Goal: Task Accomplishment & Management: Manage account settings

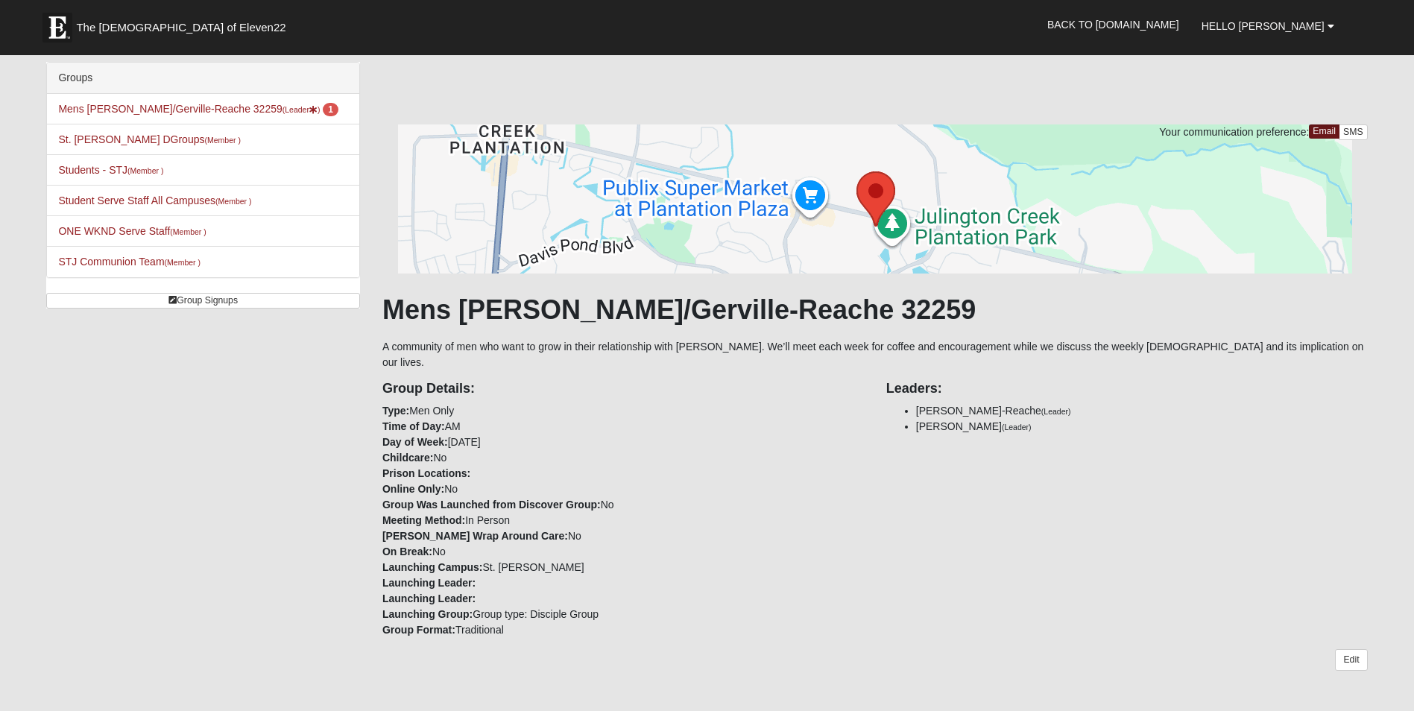
scroll to position [447, 0]
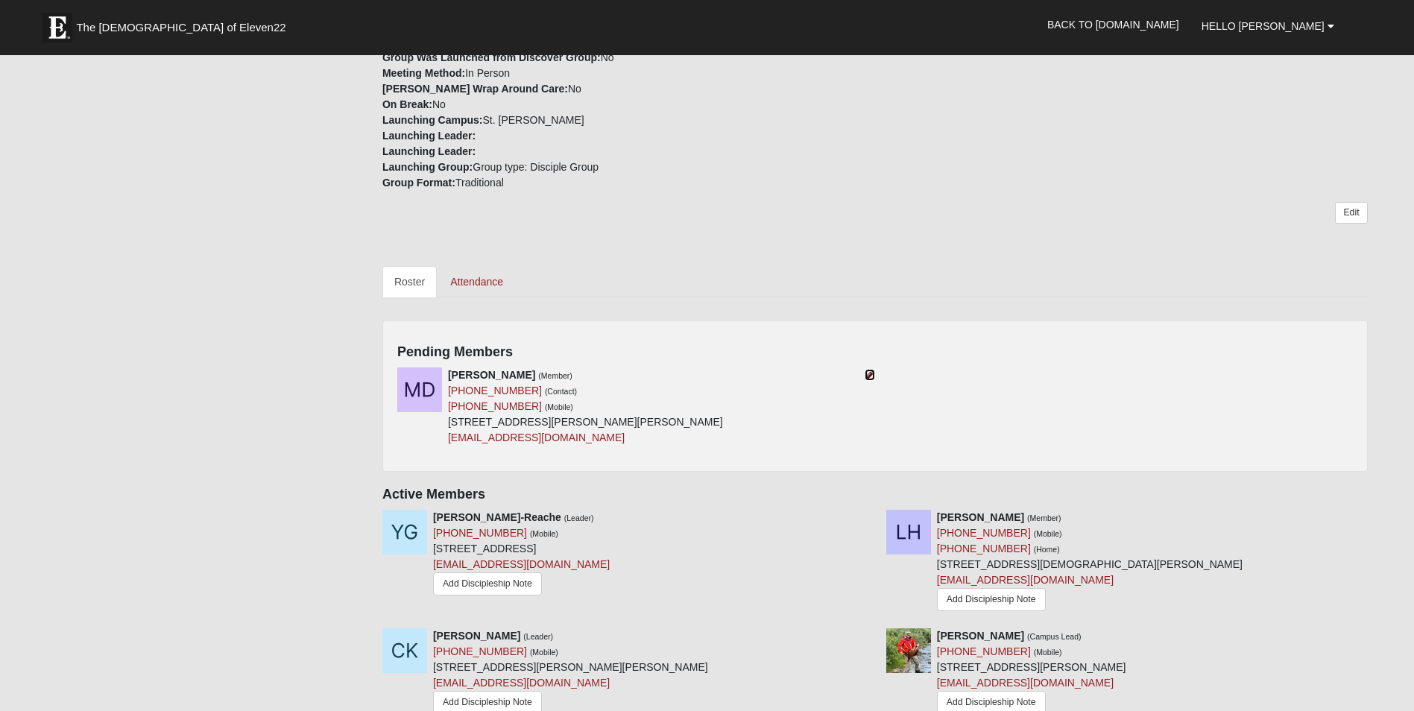
click at [871, 370] on icon at bounding box center [870, 375] width 10 height 10
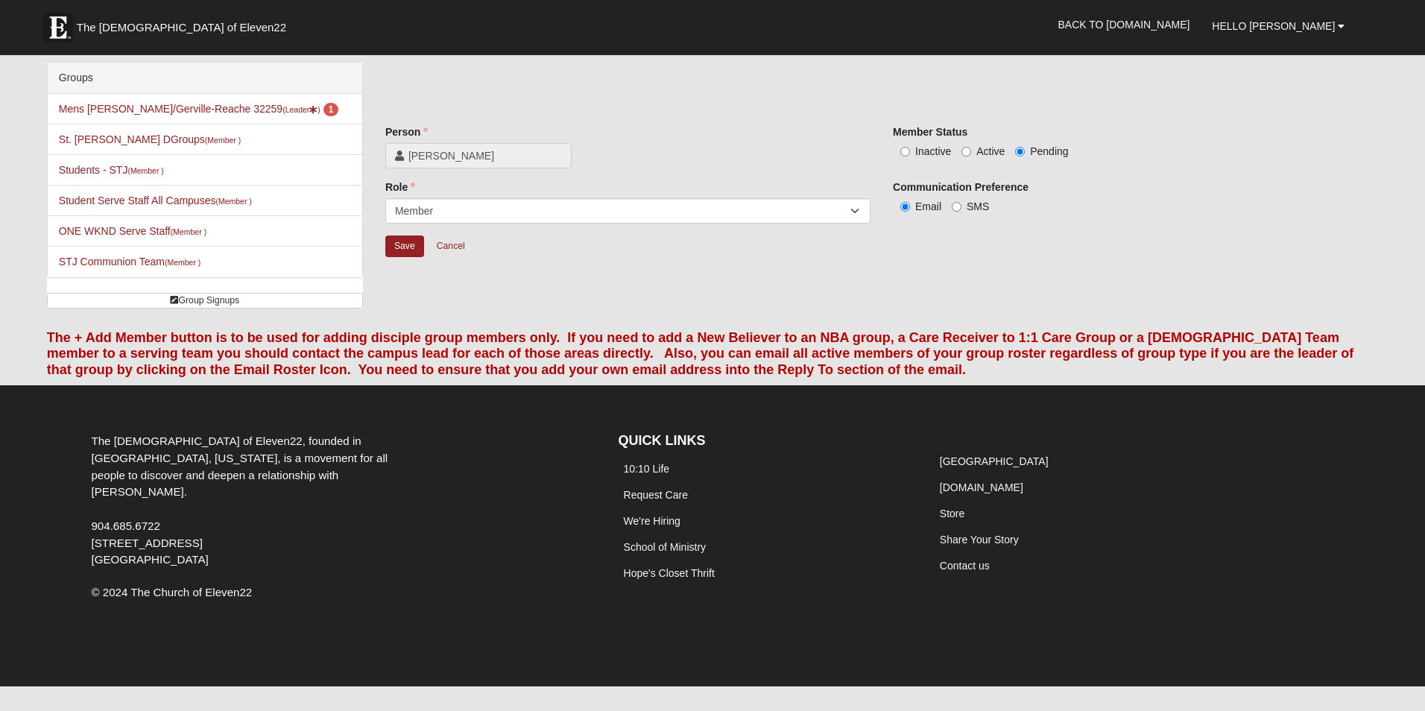
click at [980, 152] on span "Active" at bounding box center [991, 151] width 28 height 12
click at [971, 152] on input "Active" at bounding box center [967, 152] width 10 height 10
radio input "true"
click at [409, 239] on input "Save" at bounding box center [404, 247] width 39 height 22
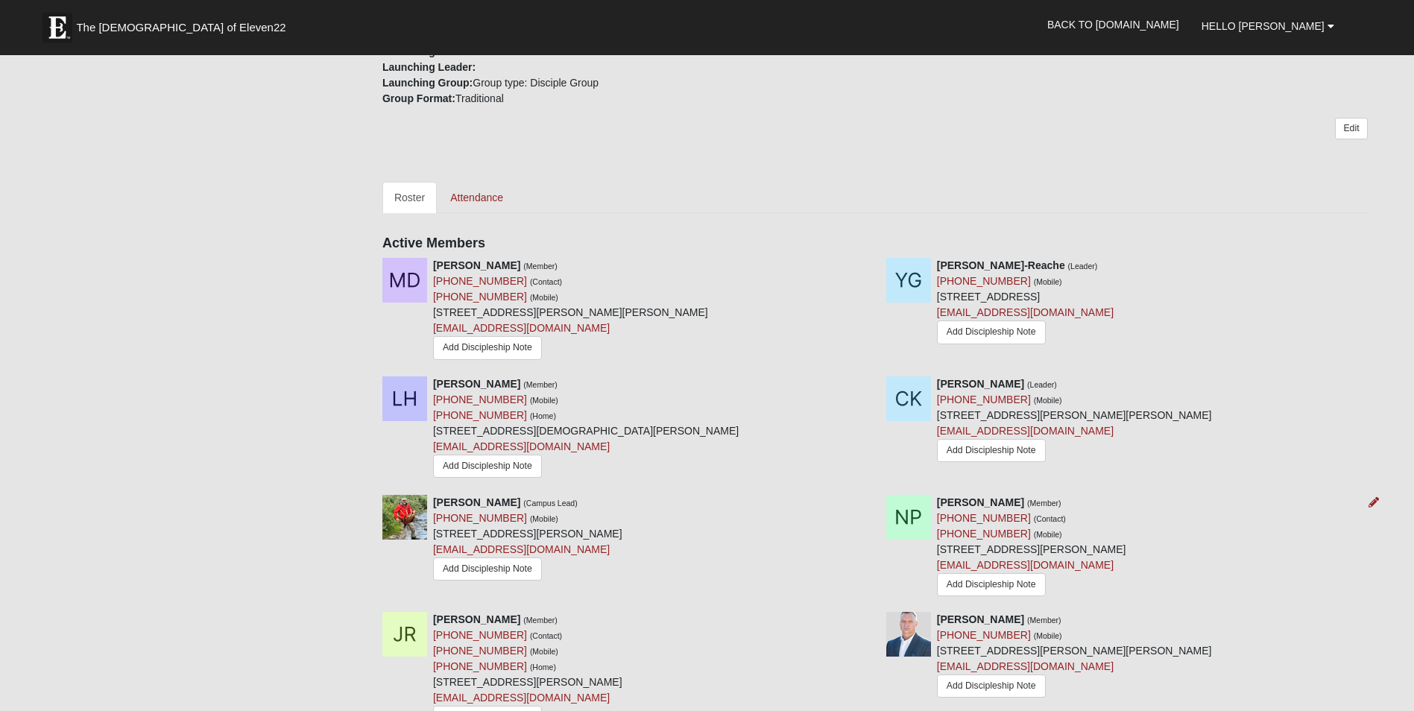
scroll to position [447, 0]
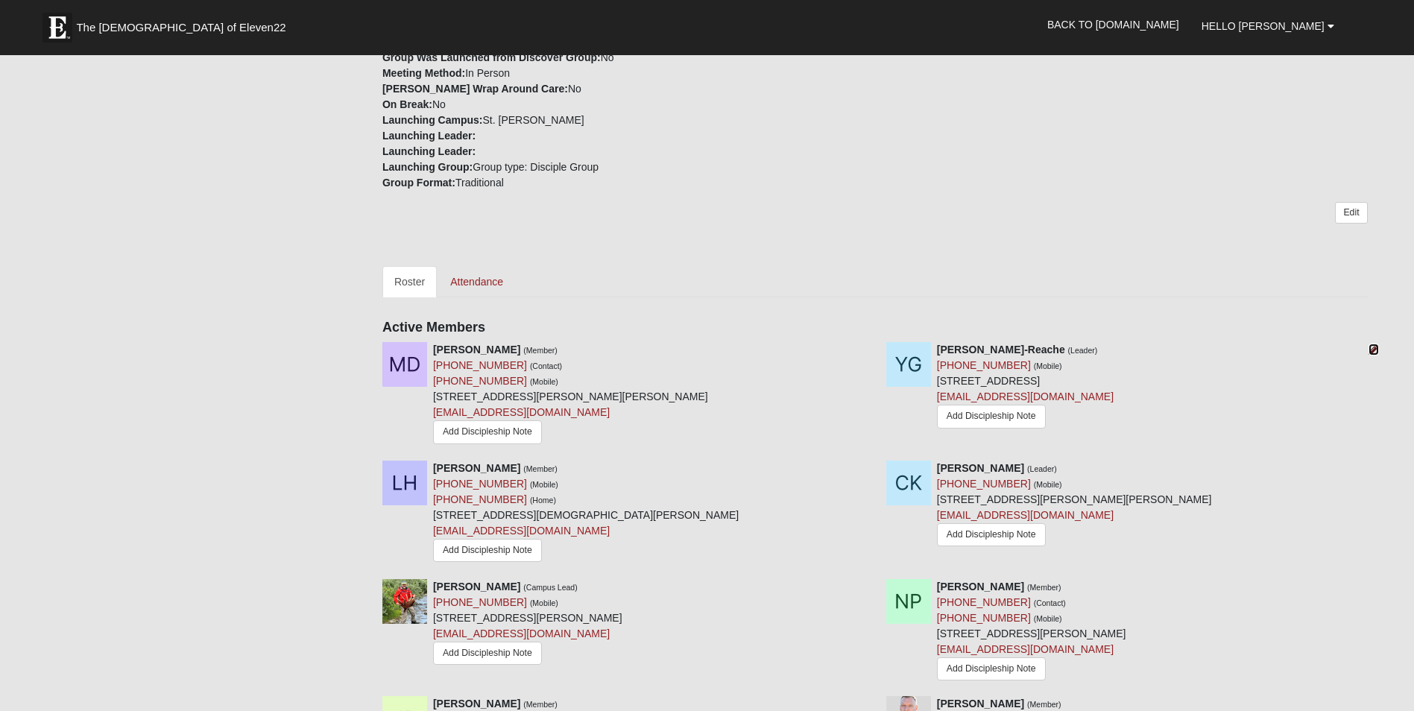
click at [1371, 344] on icon at bounding box center [1374, 349] width 10 height 10
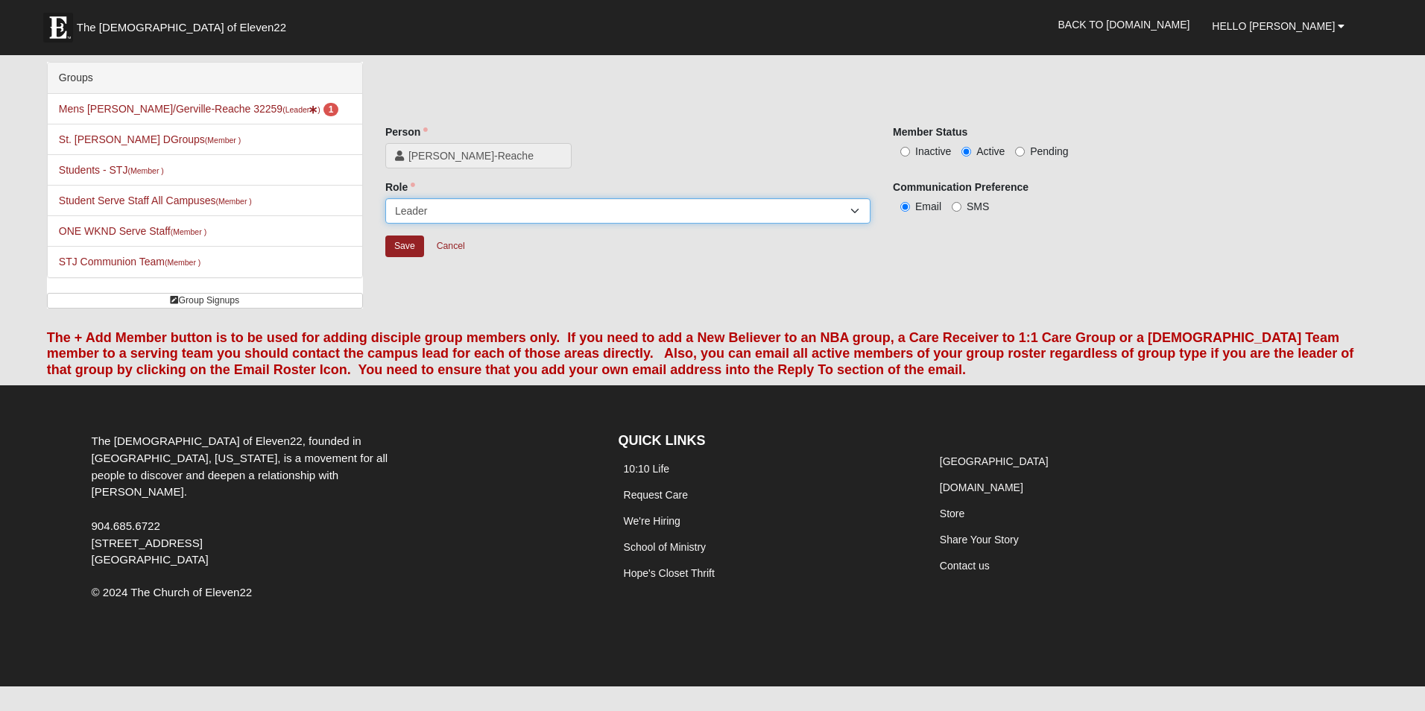
click at [456, 208] on select "Leader Coleader Coach Member Campus Lead Future Leader" at bounding box center [627, 210] width 485 height 25
select select "548"
click at [385, 198] on select "Leader Coleader Coach Member Campus Lead Future Leader" at bounding box center [627, 210] width 485 height 25
click at [409, 243] on input "Save" at bounding box center [404, 247] width 39 height 22
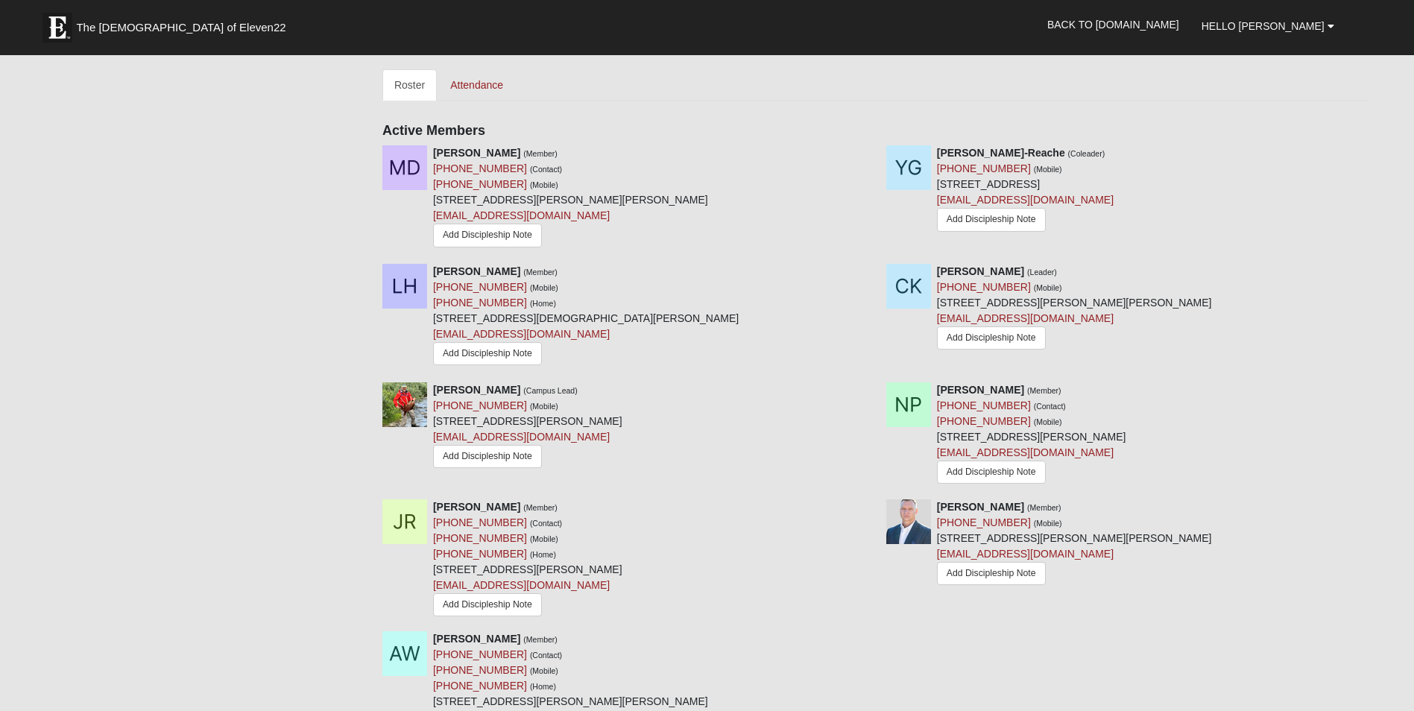
scroll to position [671, 0]
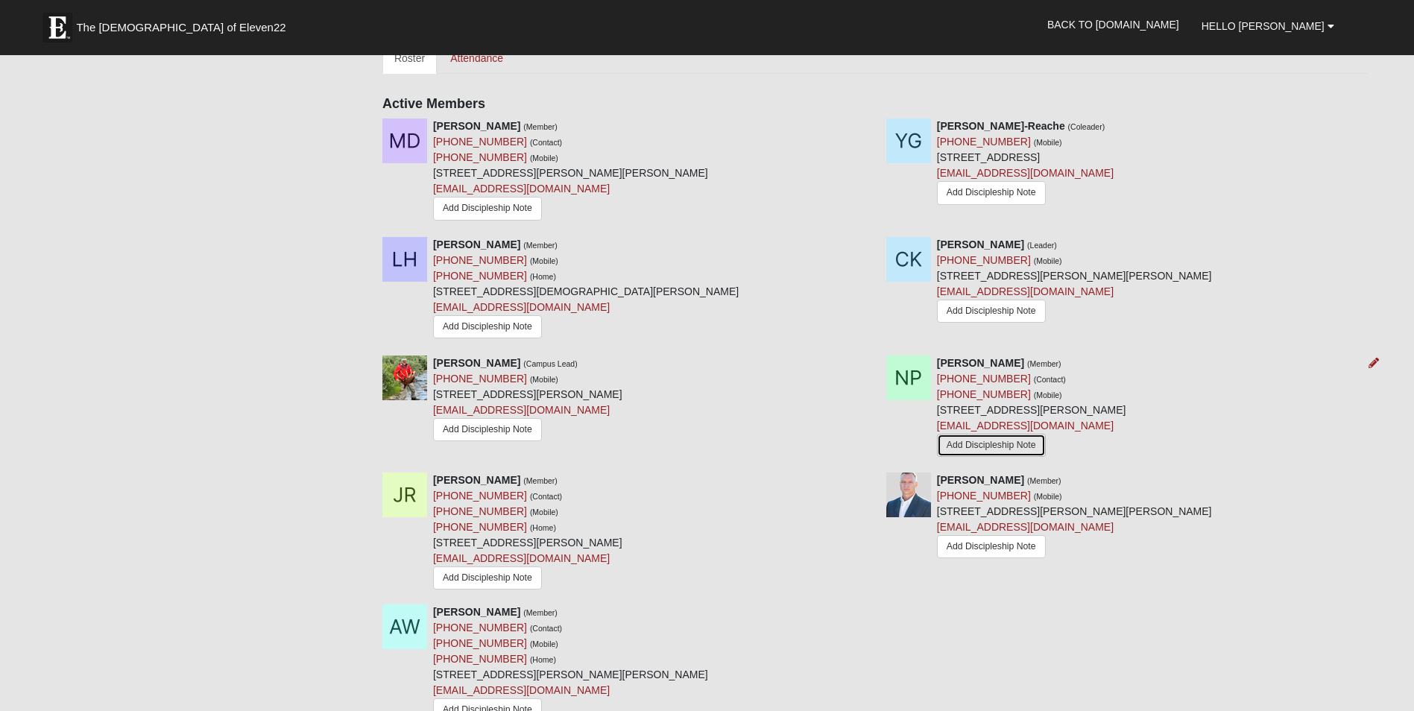
click at [969, 434] on link "Add Discipleship Note" at bounding box center [991, 445] width 109 height 23
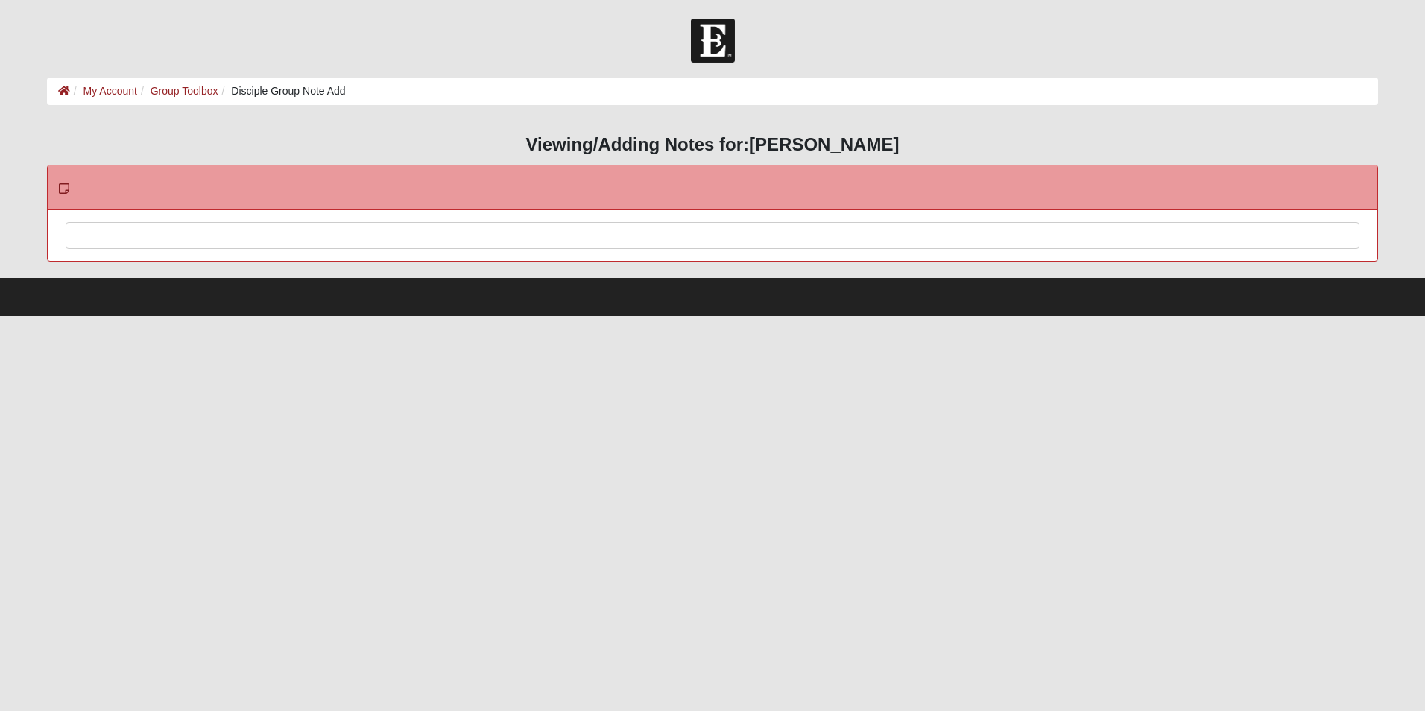
click at [200, 238] on div at bounding box center [712, 256] width 1293 height 66
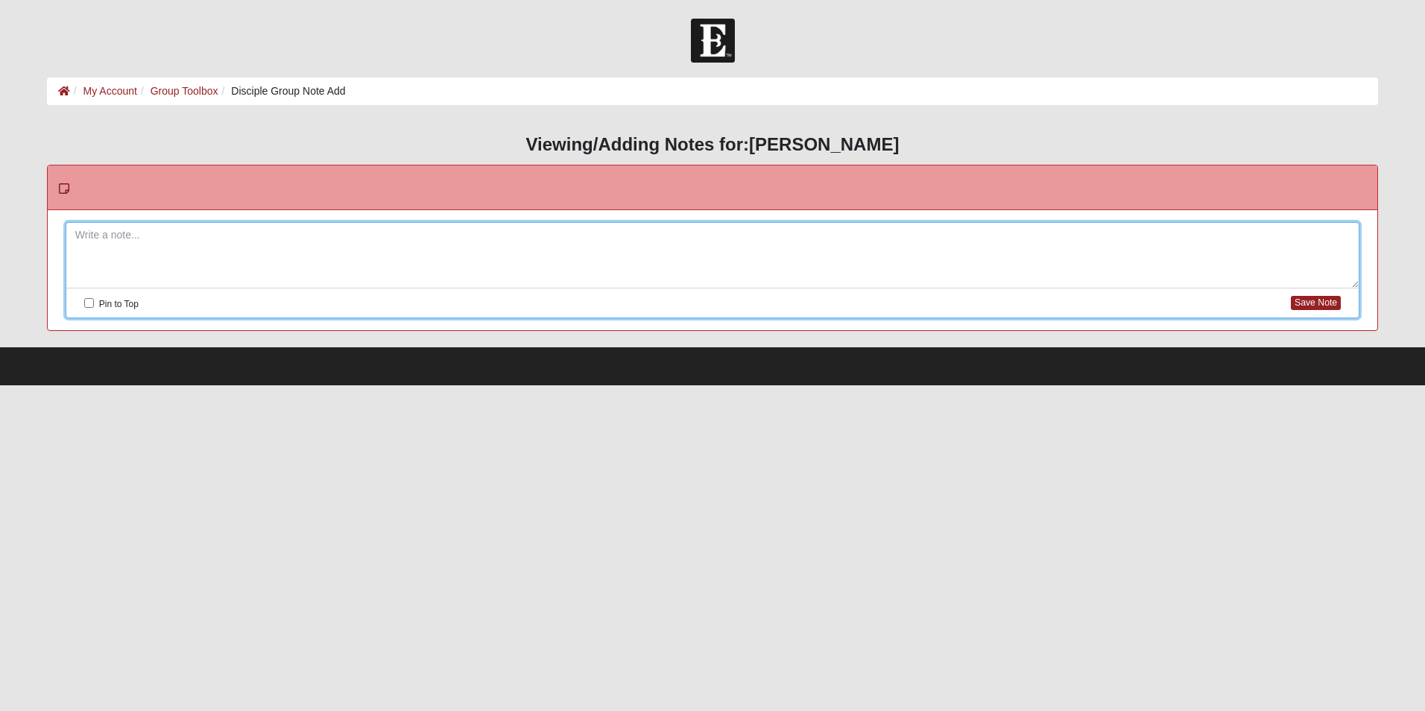
click at [51, 181] on div at bounding box center [713, 188] width 1330 height 45
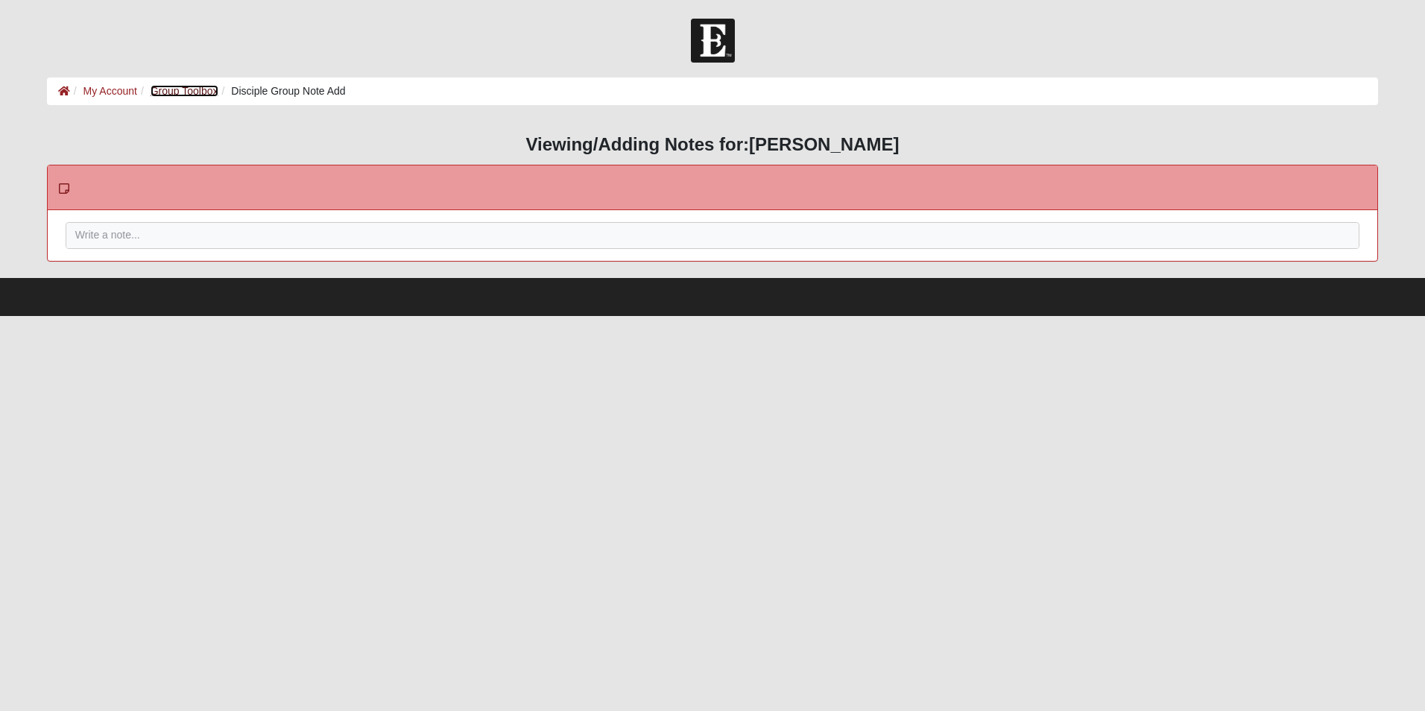
click at [198, 89] on link "Group Toolbox" at bounding box center [185, 91] width 68 height 12
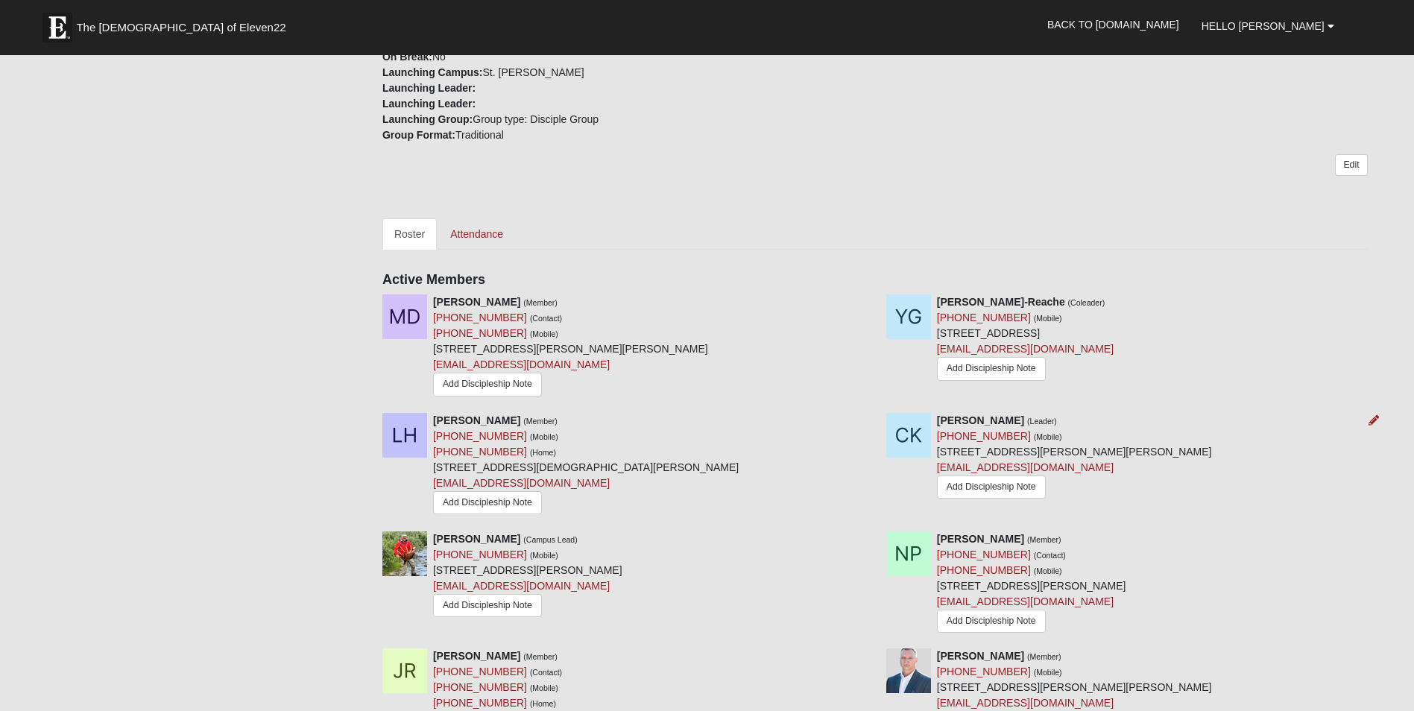
scroll to position [522, 0]
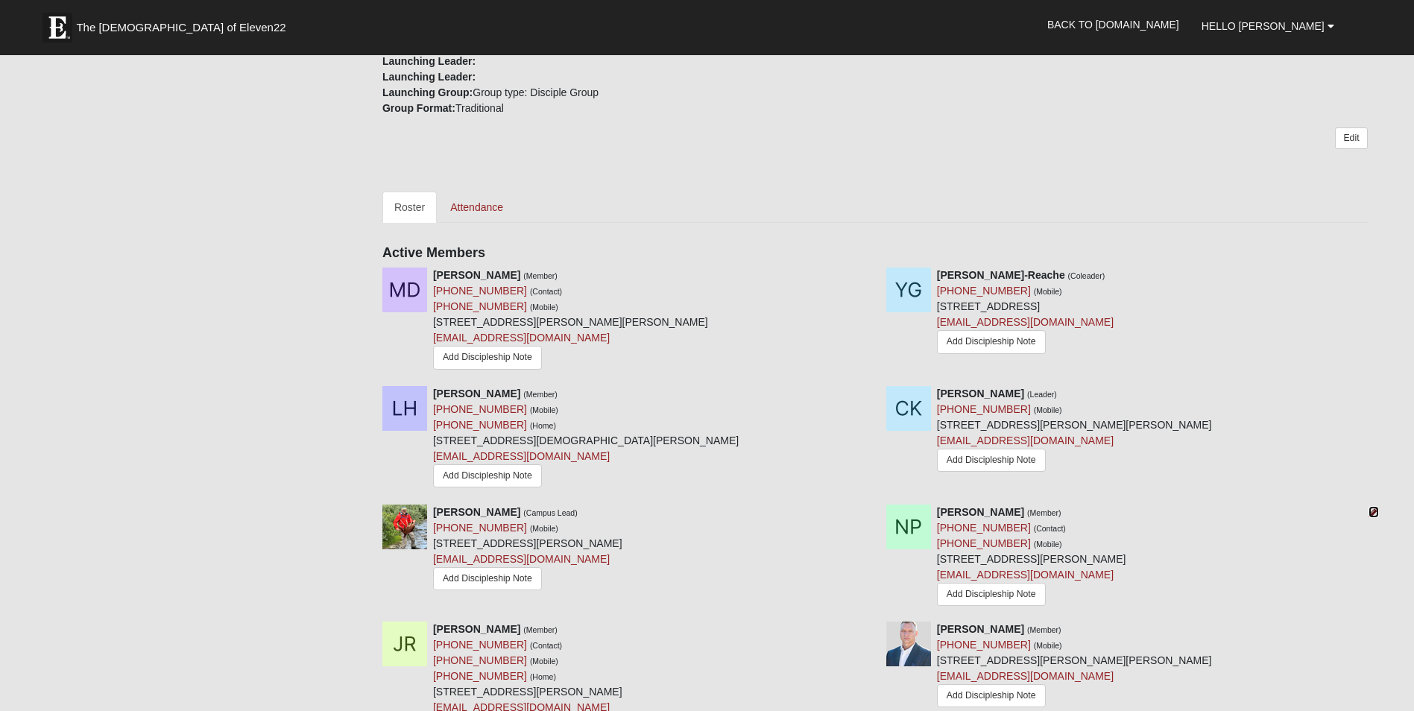
click at [1375, 507] on icon at bounding box center [1374, 512] width 10 height 10
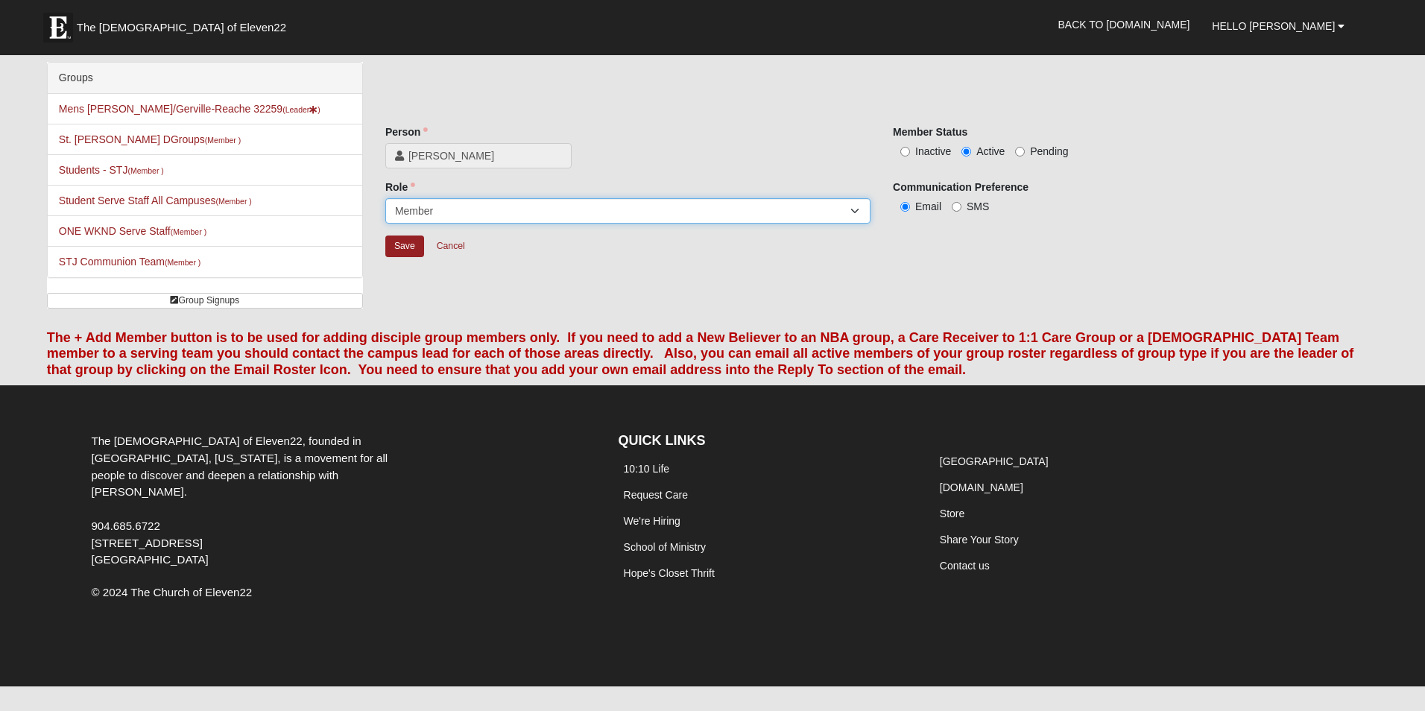
click at [614, 215] on select "Leader Coleader Coach Member Campus Lead Future Leader" at bounding box center [627, 210] width 485 height 25
select select "672"
click at [385, 198] on select "Leader Coleader Coach Member Campus Lead Future Leader" at bounding box center [627, 210] width 485 height 25
click at [400, 238] on input "Save" at bounding box center [404, 247] width 39 height 22
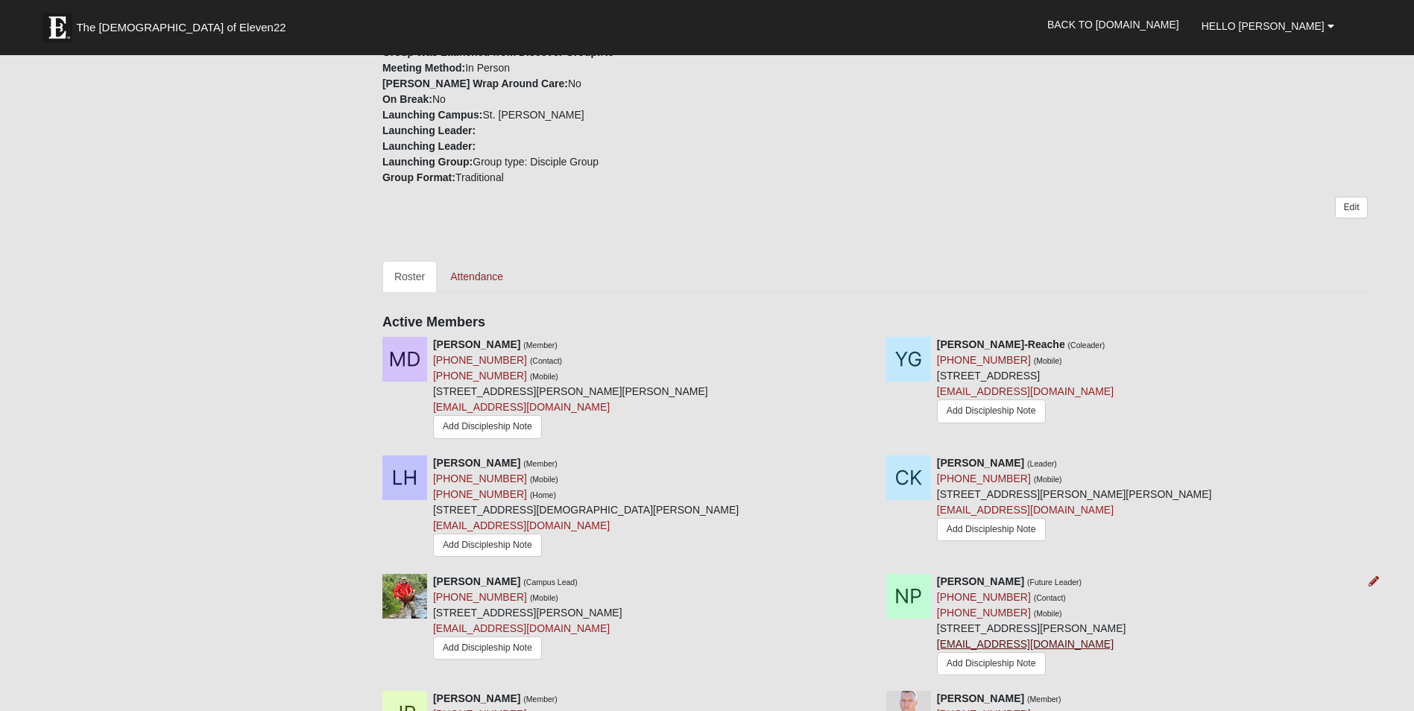
scroll to position [820, 0]
